Goal: Check status

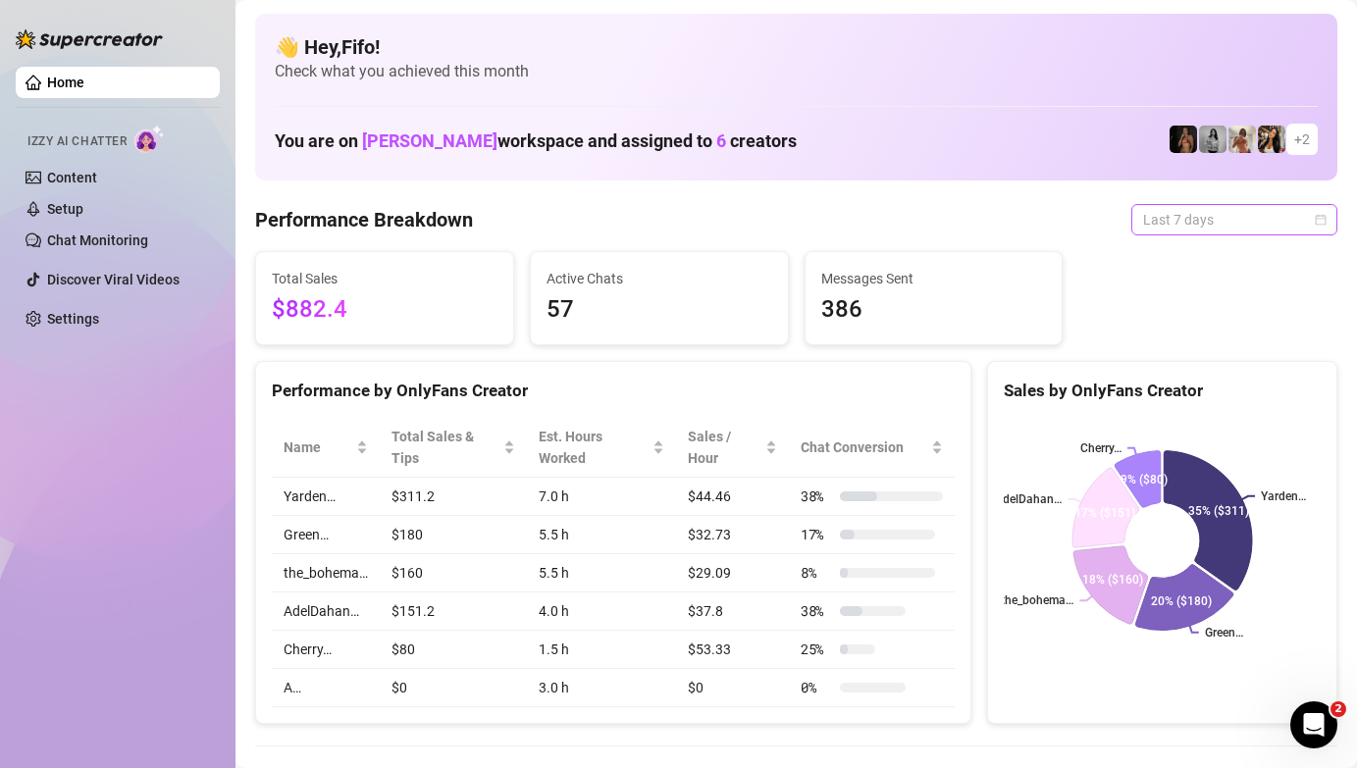
click at [1166, 204] on div "Last 7 days" at bounding box center [1234, 219] width 206 height 31
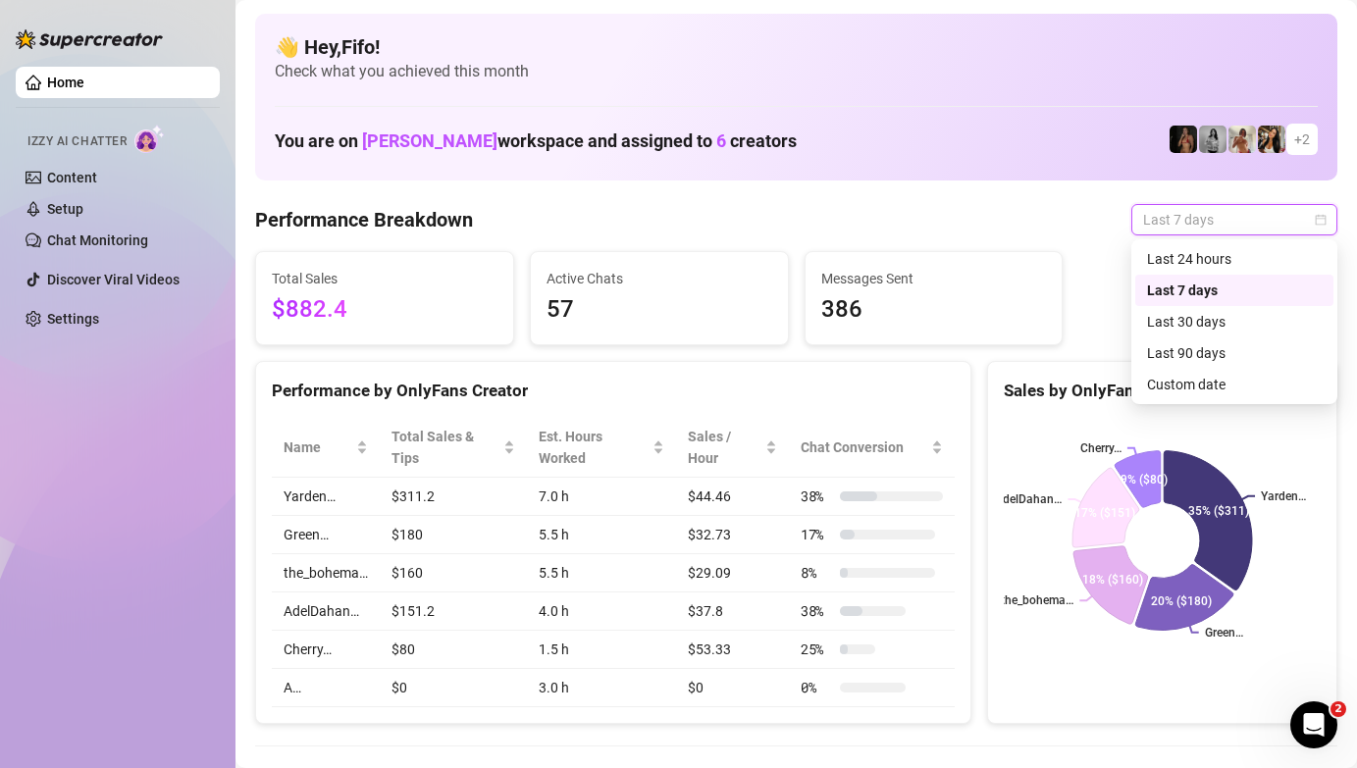
click at [1172, 247] on div "Last 24 hours" at bounding box center [1234, 258] width 198 height 31
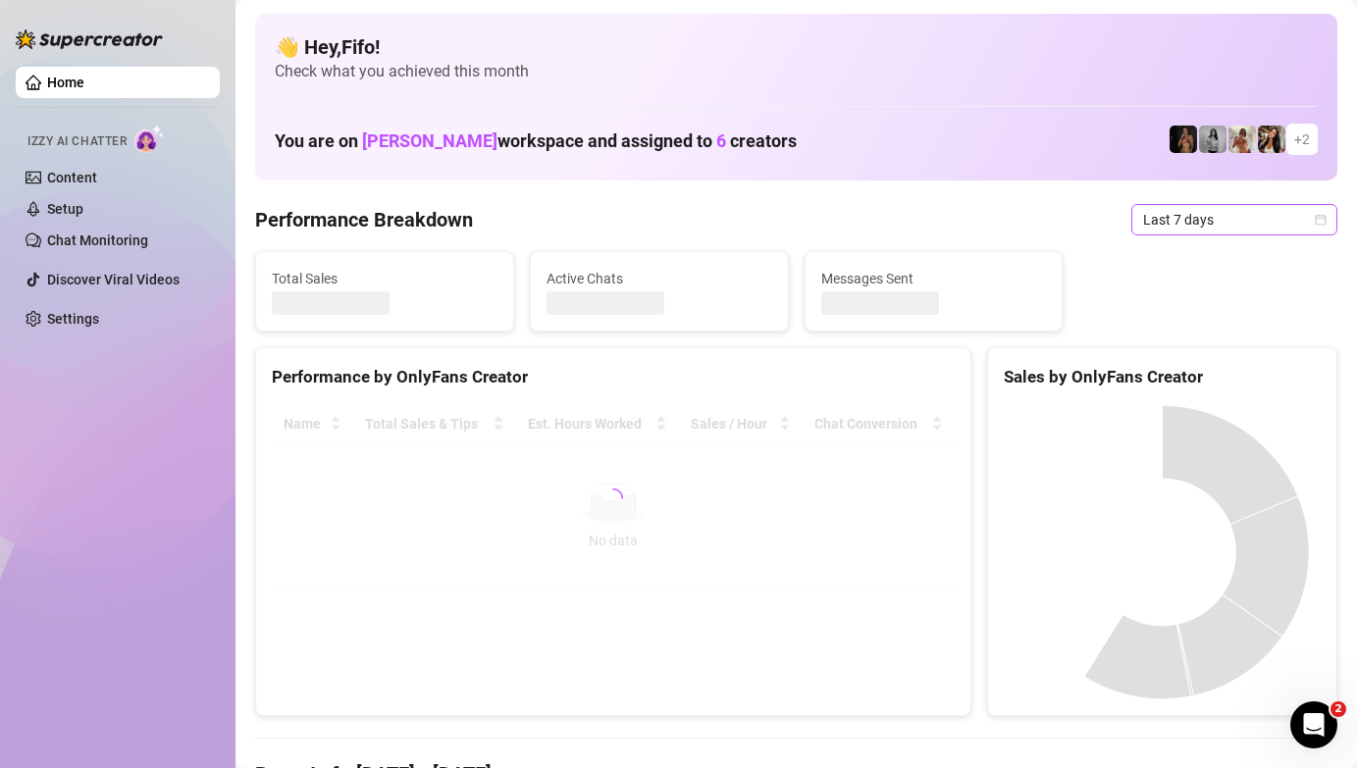
click at [1207, 208] on span "Last 7 days" at bounding box center [1234, 219] width 182 height 29
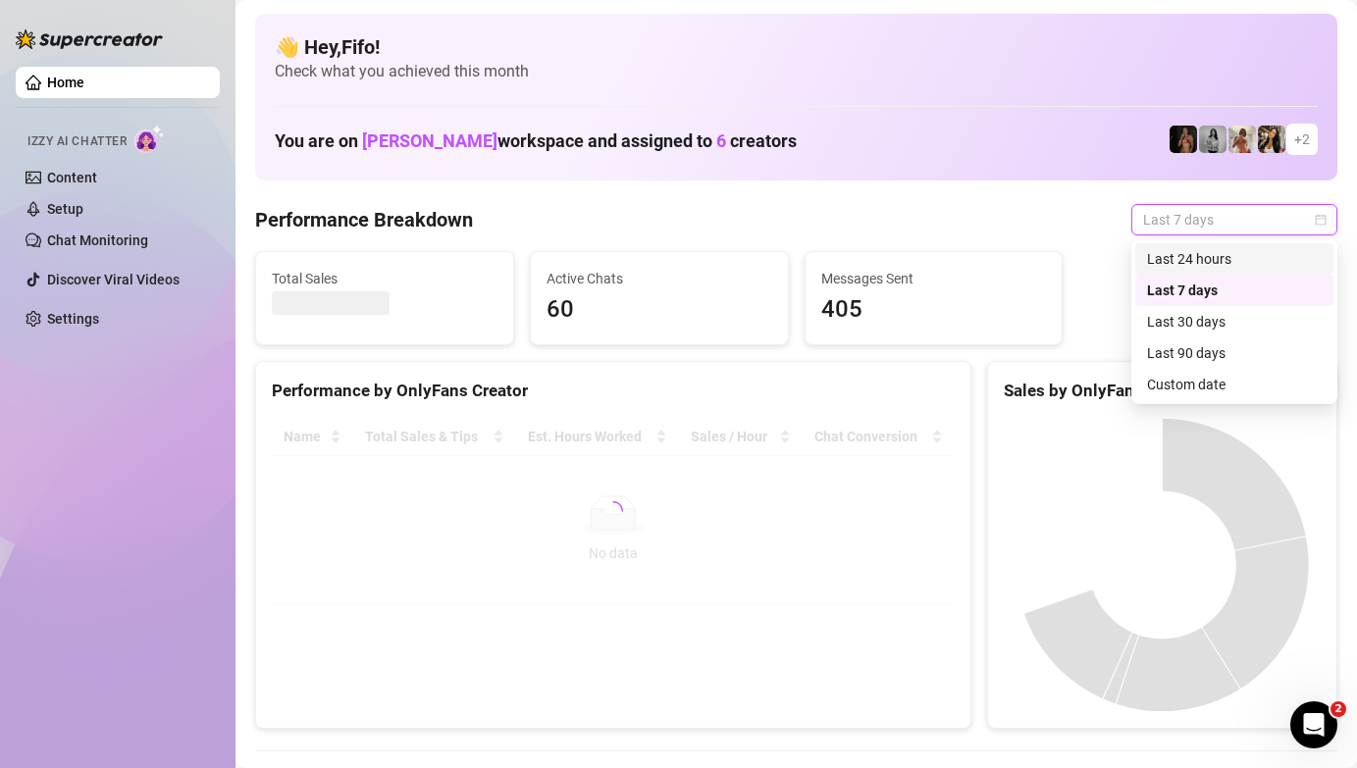
click at [1207, 265] on div "Last 24 hours" at bounding box center [1234, 259] width 175 height 22
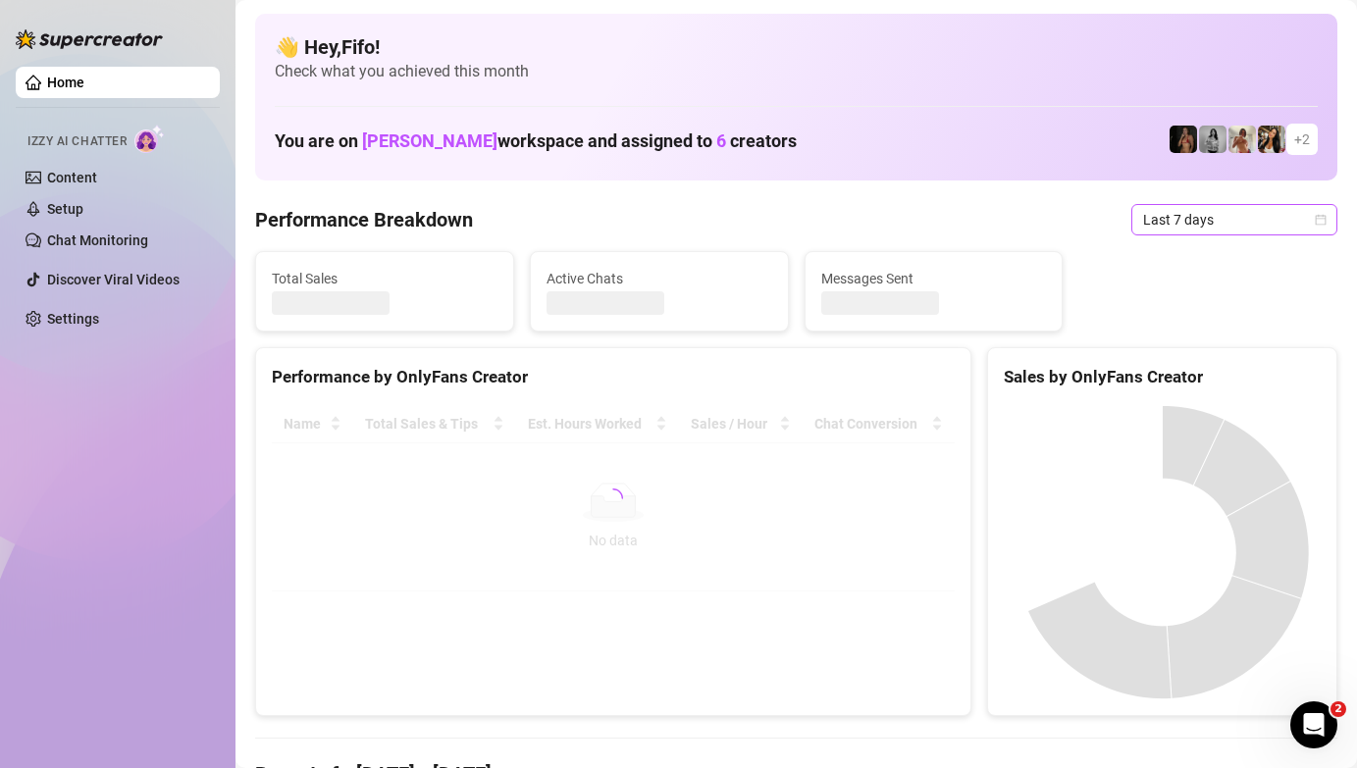
click at [1222, 233] on span "Last 7 days" at bounding box center [1234, 219] width 182 height 29
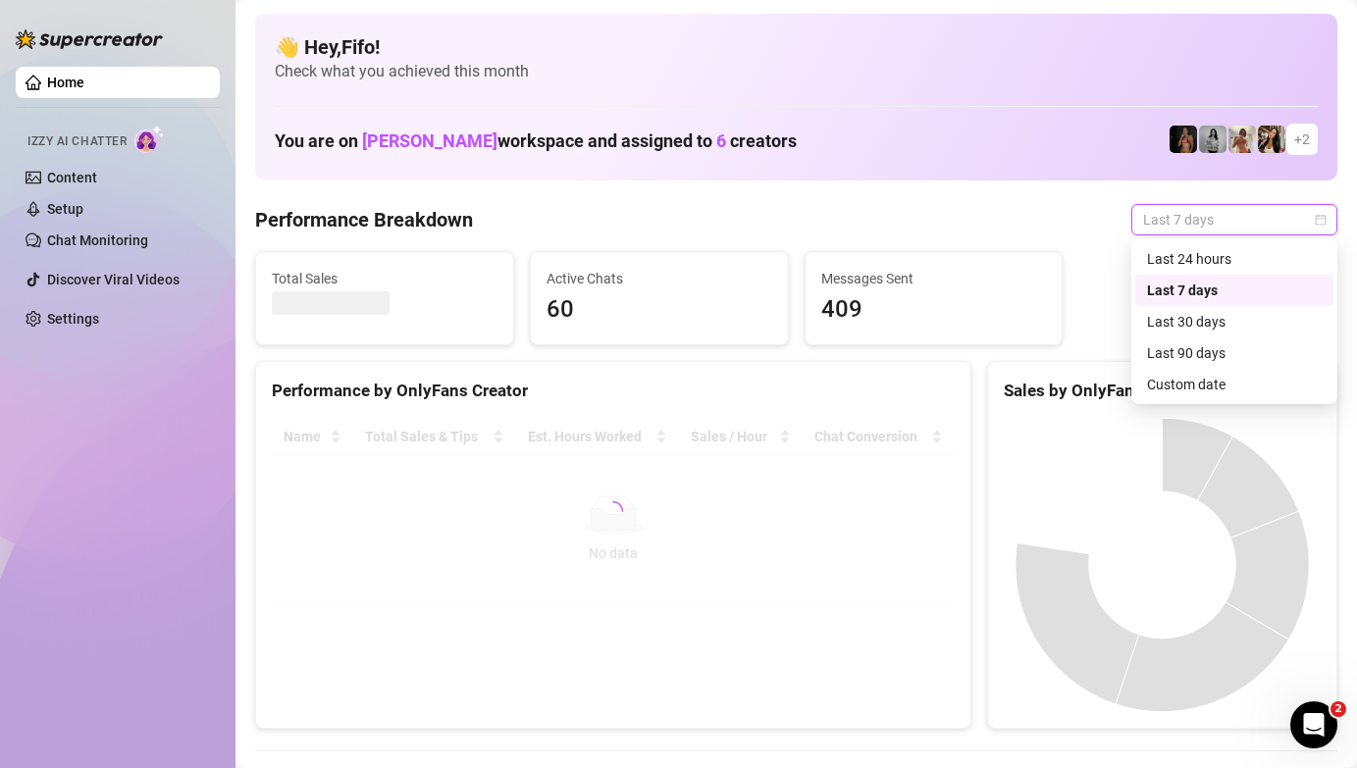
click at [1221, 250] on div "Last 24 hours" at bounding box center [1234, 259] width 175 height 22
